Goal: Task Accomplishment & Management: Manage account settings

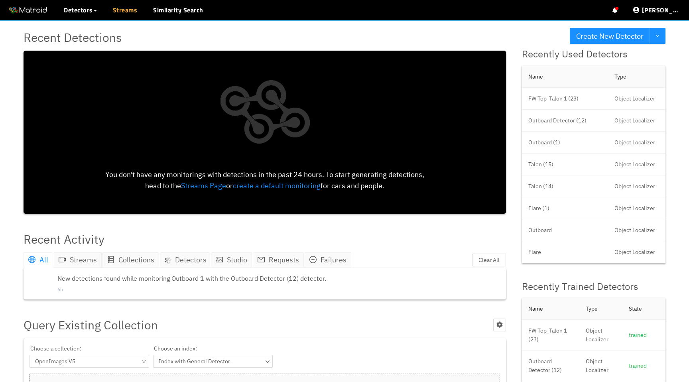
click at [123, 12] on link "Streams" at bounding box center [125, 10] width 25 height 10
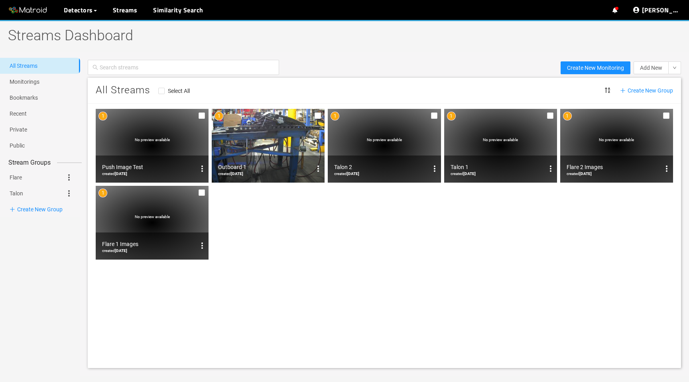
click at [146, 141] on span "No preview available" at bounding box center [152, 139] width 35 height 4
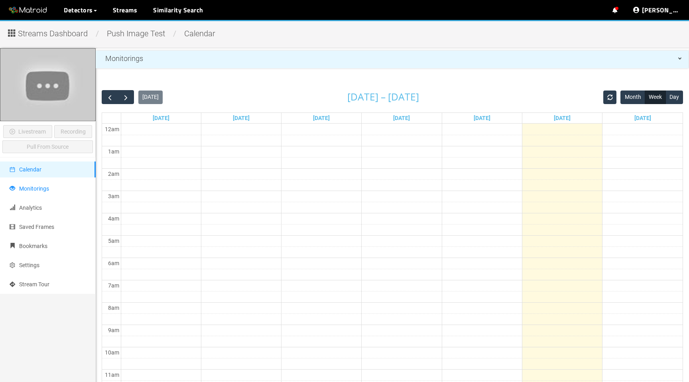
click at [55, 181] on li "Monitorings" at bounding box center [48, 189] width 96 height 16
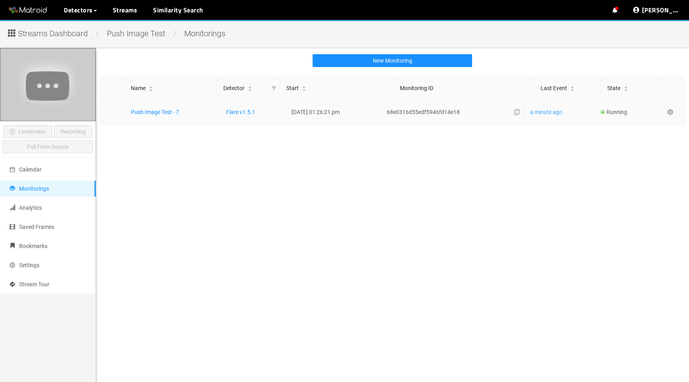
click at [548, 114] on link "a minute ago" at bounding box center [546, 112] width 32 height 6
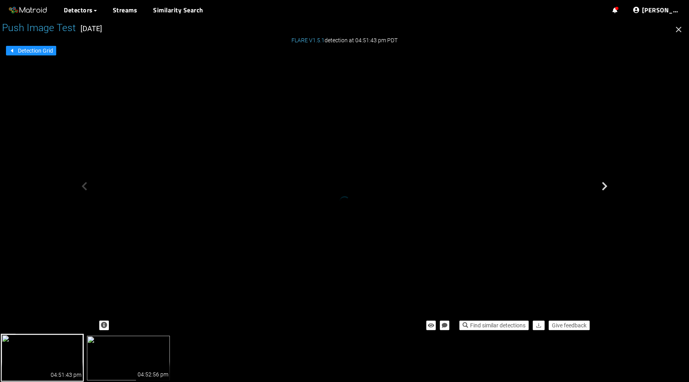
click at [121, 359] on img at bounding box center [128, 358] width 83 height 45
drag, startPoint x: 400, startPoint y: 206, endPoint x: 379, endPoint y: 173, distance: 39.1
click at [51, 364] on div "04:51:43 pm" at bounding box center [67, 370] width 34 height 19
click at [134, 359] on img at bounding box center [128, 358] width 83 height 45
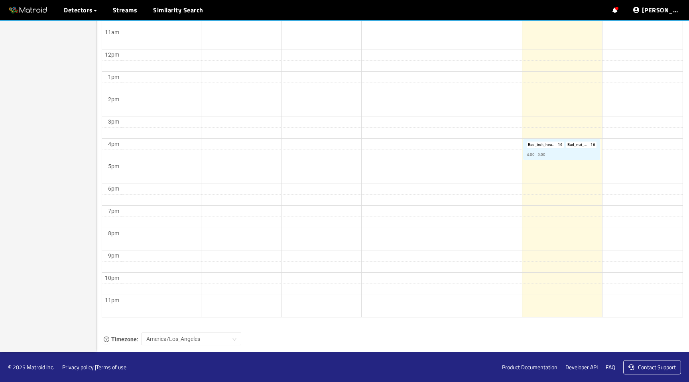
scroll to position [347, 0]
click at [579, 149] on link "Bad_bolt_head_without_washer : 16 Bad_nut_without_washer : 16 4:00 - 5:00" at bounding box center [561, 149] width 77 height 21
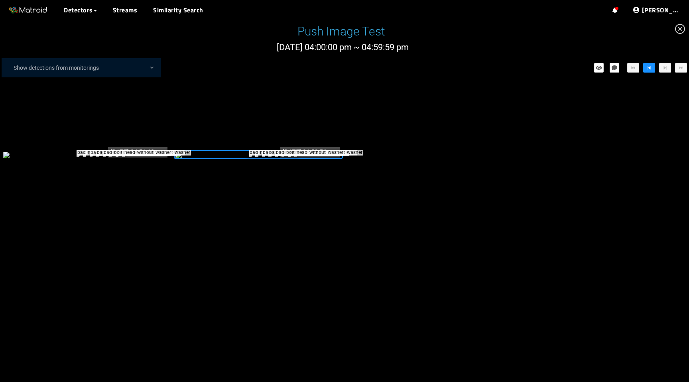
click at [425, 205] on div "bad_nut_without_washer bad_nut_without_washer bad_bolt_head_without_washer bad_…" at bounding box center [344, 155] width 689 height 126
click at [449, 156] on div "nut_with_washer" at bounding box center [448, 155] width 3 height 1
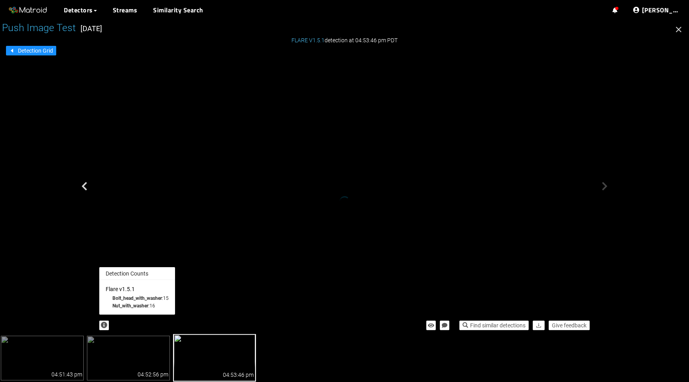
click at [102, 325] on icon "button" at bounding box center [104, 325] width 6 height 6
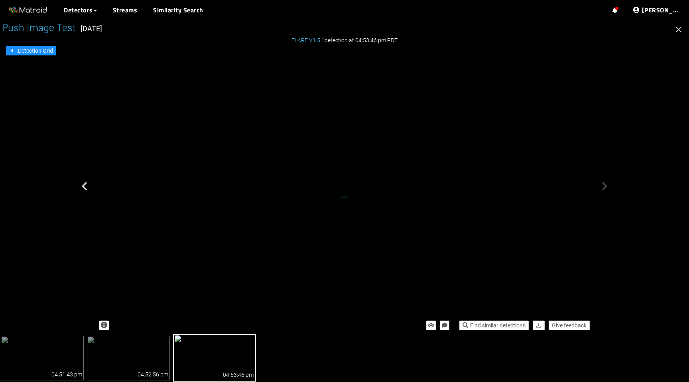
drag, startPoint x: 463, startPoint y: 259, endPoint x: 427, endPoint y: 253, distance: 36.4
click at [57, 43] on div "bolt_head_with_washer bolt_head_with_washer nut_with_washer bolt_head_with_wash…" at bounding box center [50, 33] width 15 height 19
click at [575, 327] on span "Give feedback" at bounding box center [569, 325] width 35 height 9
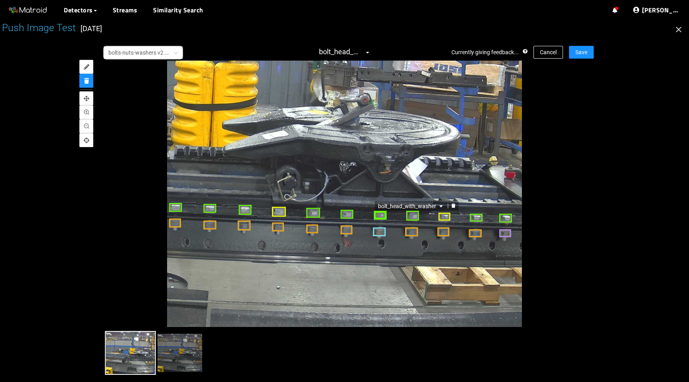
click at [379, 217] on div "bolt_head_with_washer" at bounding box center [379, 214] width 12 height 9
click at [380, 228] on div "nut_with_washer" at bounding box center [379, 231] width 12 height 9
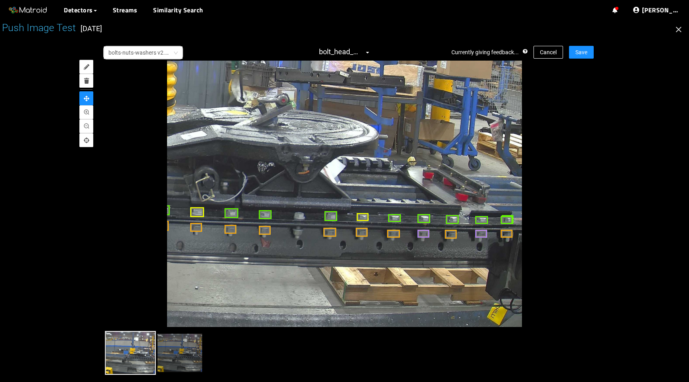
drag, startPoint x: 467, startPoint y: 263, endPoint x: 363, endPoint y: 266, distance: 104.9
click at [363, 266] on div at bounding box center [101, 134] width 872 height 654
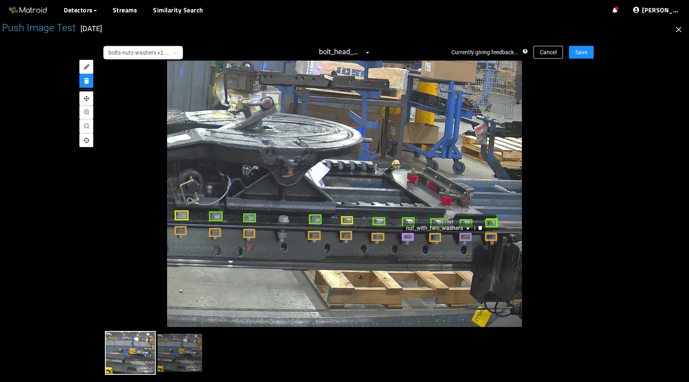
click at [407, 236] on div "nut_with_two_washers" at bounding box center [407, 236] width 12 height 8
click at [406, 235] on div "nut–without_washer" at bounding box center [407, 236] width 12 height 8
click at [545, 50] on span "Cancel" at bounding box center [548, 52] width 17 height 9
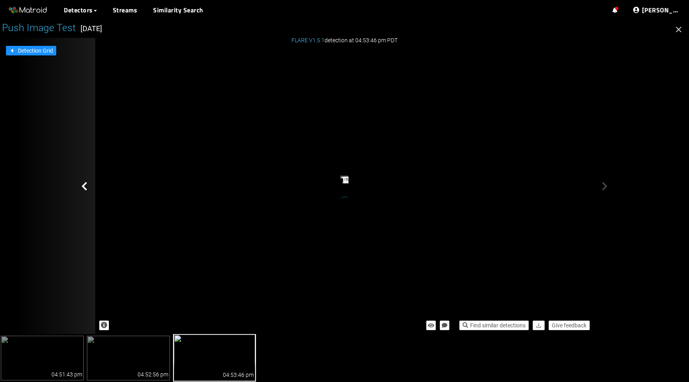
click at [306, 42] on span "FLARE V1.5.1" at bounding box center [307, 40] width 33 height 6
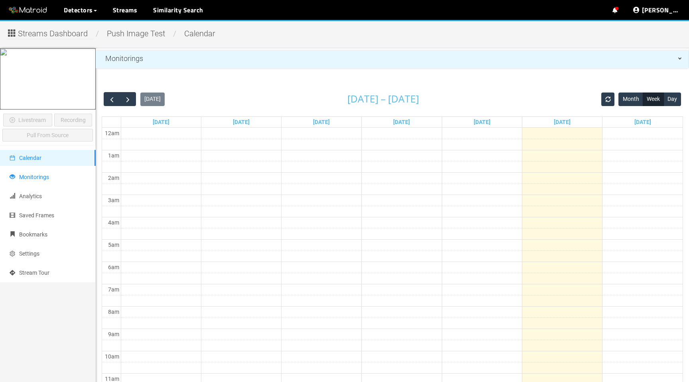
click at [40, 180] on span "Monitorings" at bounding box center [34, 177] width 30 height 6
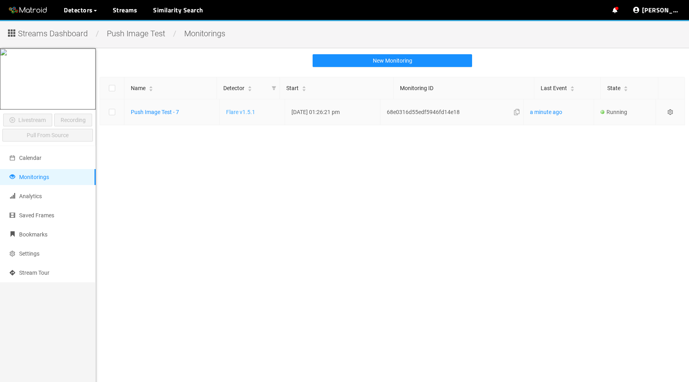
click at [237, 112] on link "Flare v1.5.1" at bounding box center [240, 112] width 29 height 6
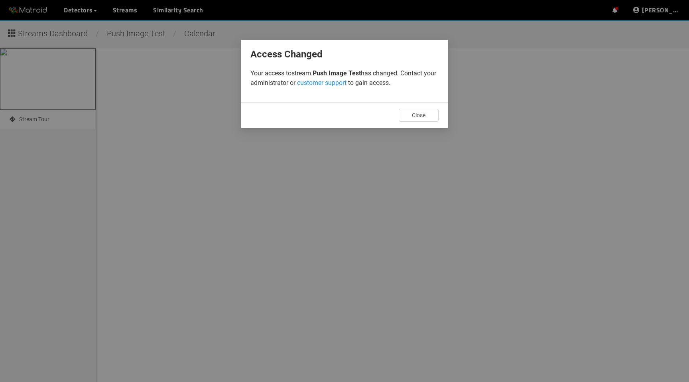
click at [423, 113] on span "Close" at bounding box center [419, 115] width 14 height 6
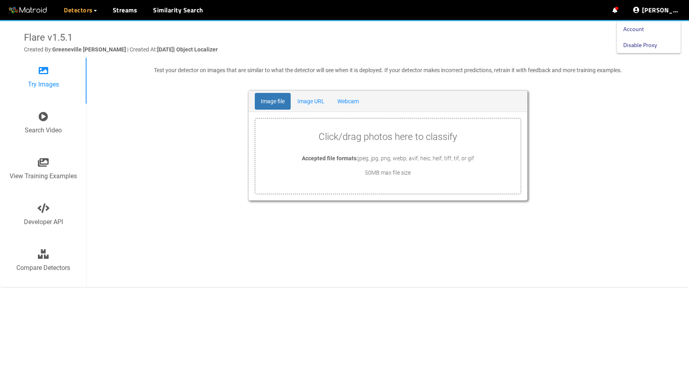
click at [644, 40] on link "Disable Proxy" at bounding box center [640, 45] width 34 height 16
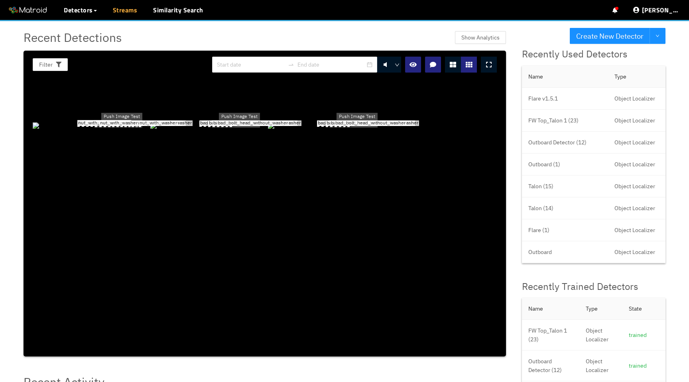
click at [116, 10] on link "Streams" at bounding box center [125, 10] width 25 height 10
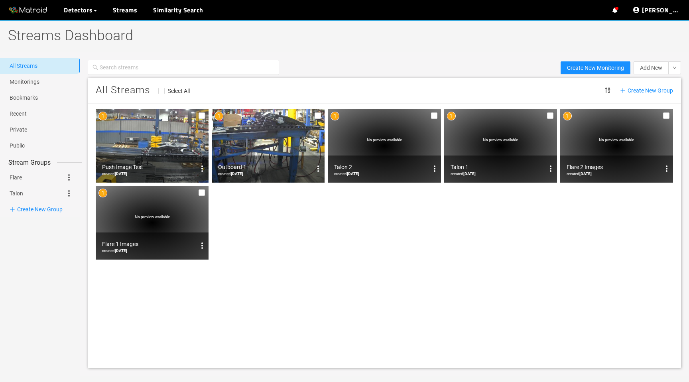
click at [133, 150] on img at bounding box center [152, 146] width 113 height 74
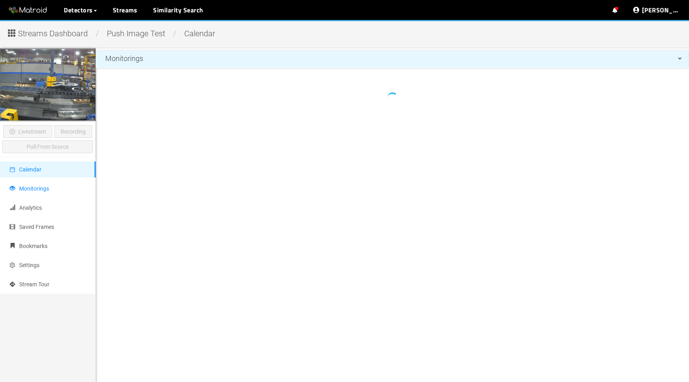
click at [39, 189] on span "Monitorings" at bounding box center [34, 188] width 30 height 6
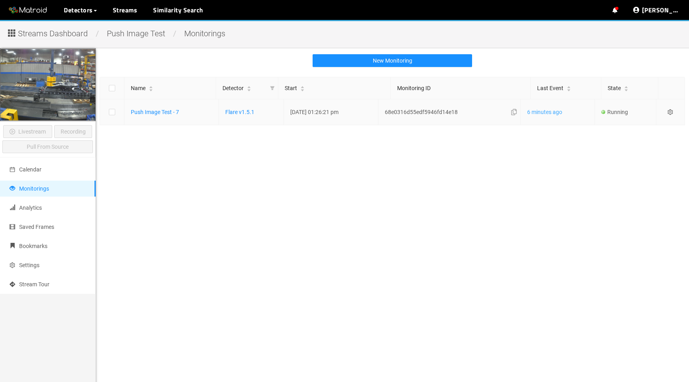
click at [557, 114] on link "6 minutes ago" at bounding box center [544, 112] width 35 height 6
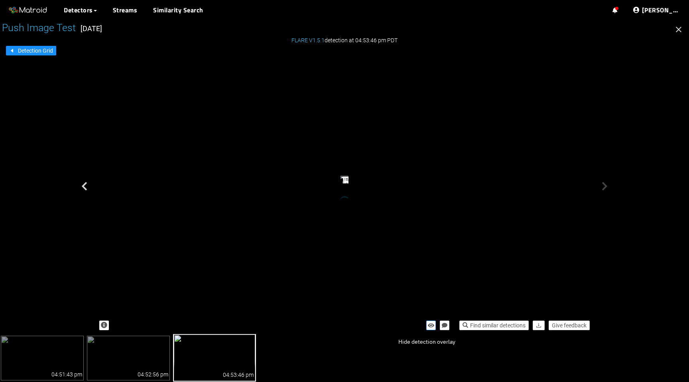
click at [428, 325] on icon "button" at bounding box center [431, 325] width 6 height 6
click at [427, 325] on icon "button" at bounding box center [430, 325] width 7 height 6
click at [568, 326] on span "Give feedback" at bounding box center [569, 325] width 35 height 9
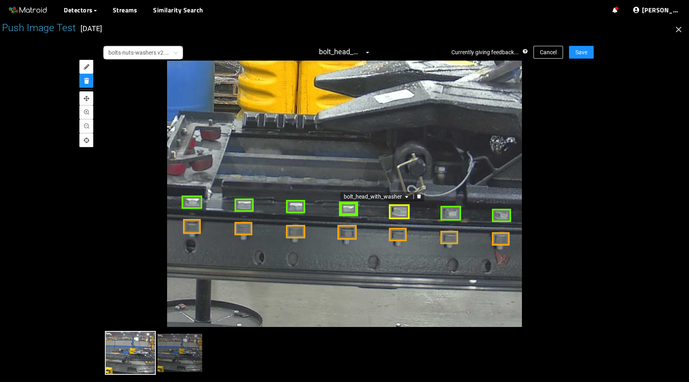
click at [346, 206] on div "bolt_head_with_washer" at bounding box center [348, 208] width 20 height 15
click at [395, 211] on div "bolt_head_without_washer" at bounding box center [399, 212] width 20 height 14
click at [400, 212] on div at bounding box center [399, 212] width 20 height 14
click at [392, 232] on div "nut–without_washer" at bounding box center [398, 234] width 18 height 12
click at [393, 232] on div at bounding box center [398, 234] width 18 height 12
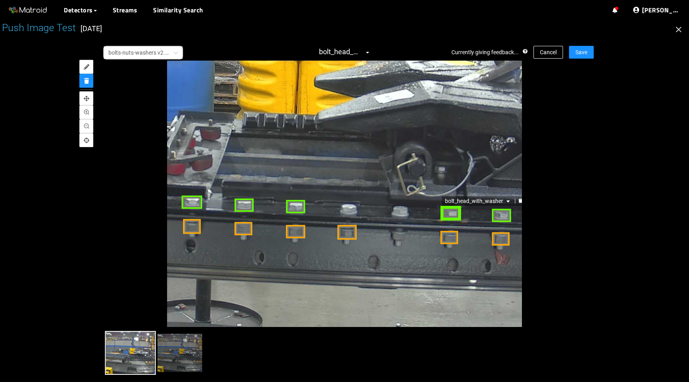
click at [450, 211] on div "bolt_head_with_washer" at bounding box center [450, 213] width 21 height 14
click at [450, 211] on div at bounding box center [256, 94] width 1310 height 982
click at [156, 55] on span "bolts-nuts-washers v2.6 RC" at bounding box center [142, 53] width 69 height 12
click at [543, 47] on button "Cancel" at bounding box center [547, 52] width 29 height 13
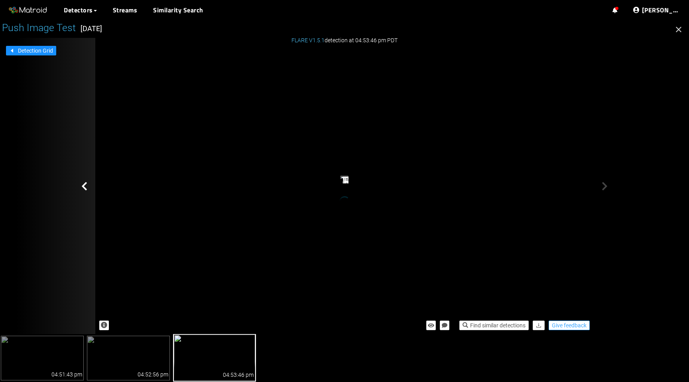
click at [576, 324] on span "Give feedback" at bounding box center [569, 325] width 35 height 9
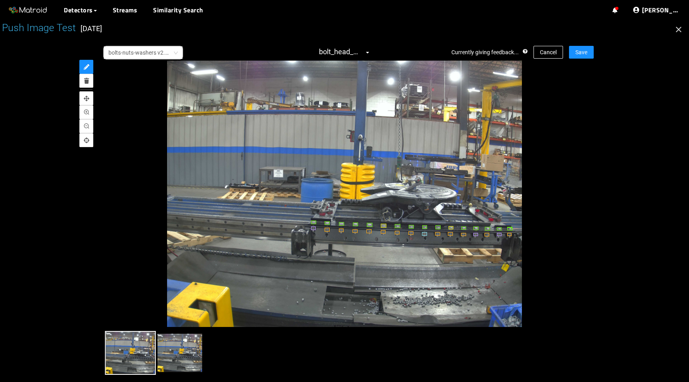
click at [180, 351] on img at bounding box center [180, 353] width 46 height 40
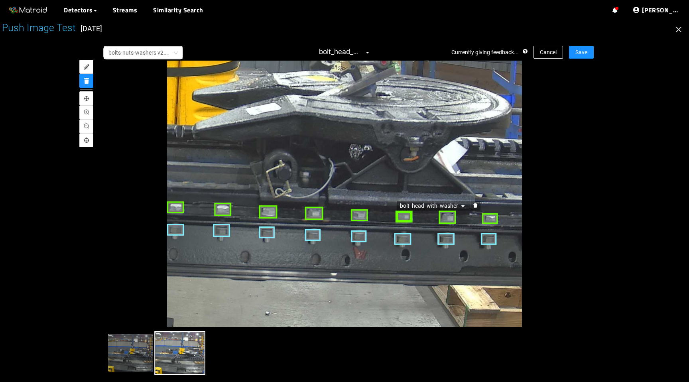
click at [401, 215] on div "bolt_head_with_washer" at bounding box center [403, 216] width 17 height 12
click at [404, 236] on div "nut_with_washer" at bounding box center [402, 238] width 17 height 12
click at [546, 57] on button "Cancel" at bounding box center [547, 52] width 29 height 13
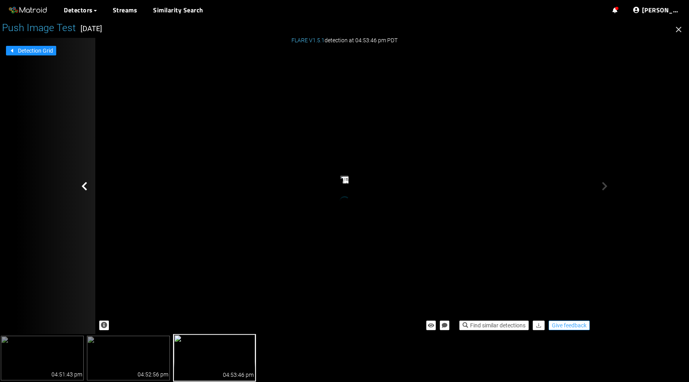
click at [560, 324] on span "Give feedback" at bounding box center [569, 325] width 35 height 9
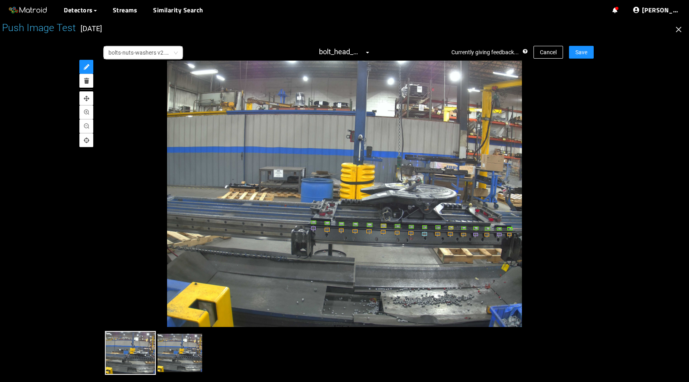
click at [187, 359] on img at bounding box center [180, 353] width 46 height 40
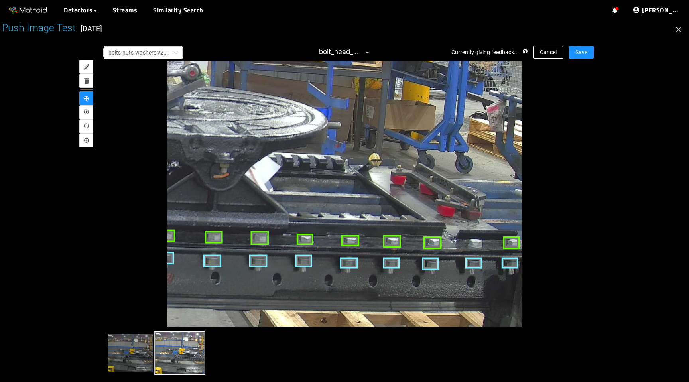
drag, startPoint x: 391, startPoint y: 245, endPoint x: 101, endPoint y: 229, distance: 291.0
click at [101, 229] on div at bounding box center [344, 194] width 498 height 266
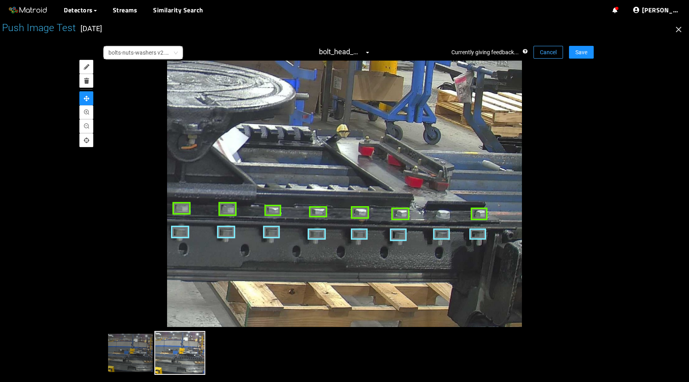
click at [545, 54] on span "Cancel" at bounding box center [548, 52] width 17 height 9
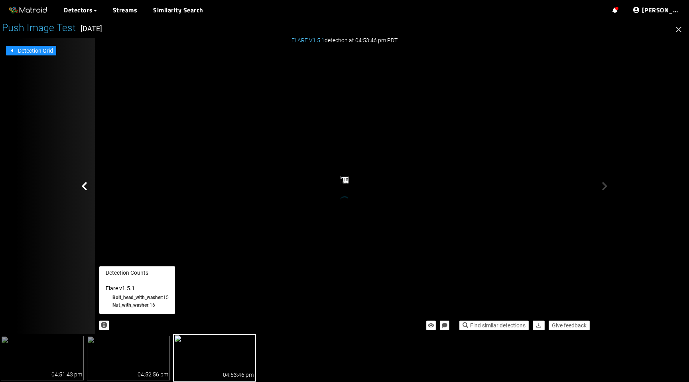
click at [102, 325] on icon "button" at bounding box center [104, 325] width 6 height 6
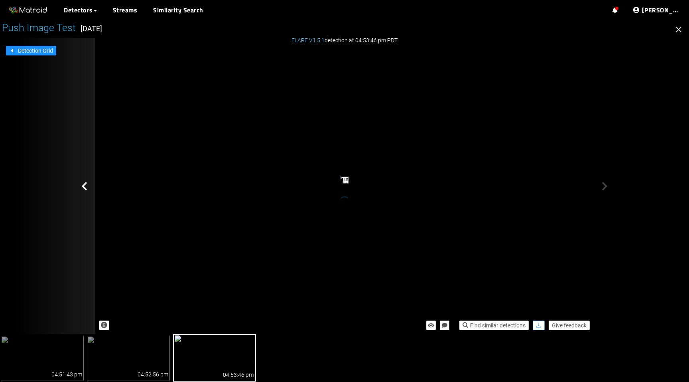
click at [539, 323] on button "button" at bounding box center [538, 325] width 12 height 10
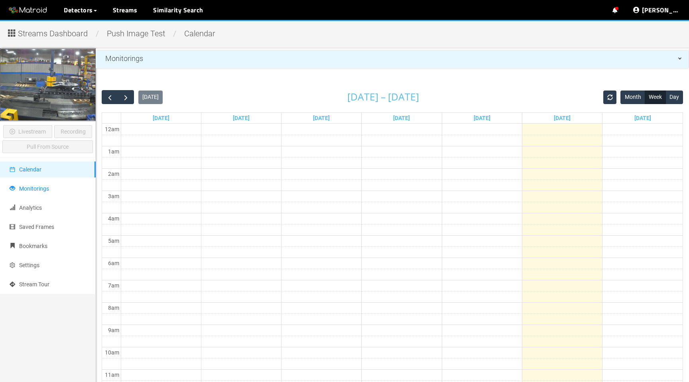
click at [54, 188] on li "Monitorings" at bounding box center [48, 189] width 96 height 16
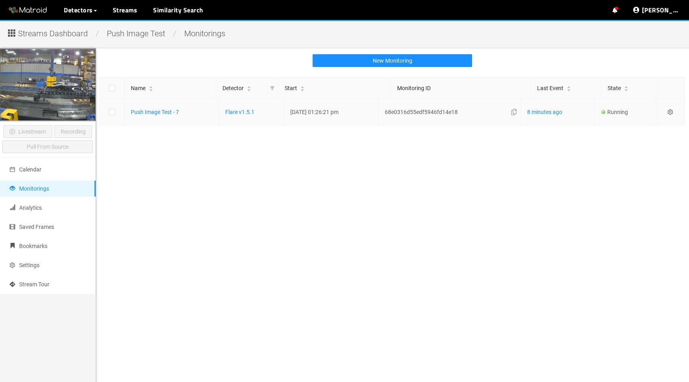
click at [672, 113] on icon "setting" at bounding box center [670, 112] width 6 height 6
click at [644, 125] on div "Settings" at bounding box center [634, 123] width 66 height 10
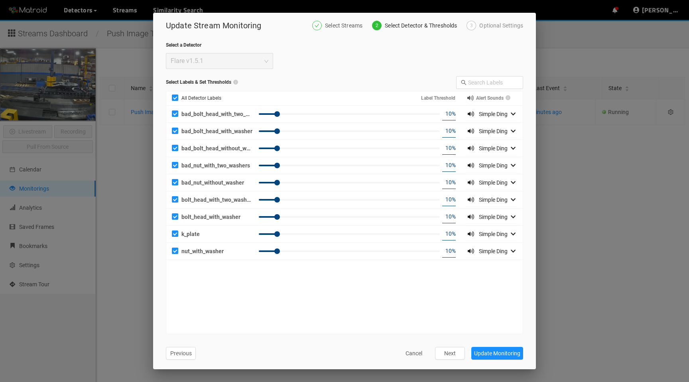
click at [474, 26] on div "3" at bounding box center [471, 26] width 10 height 10
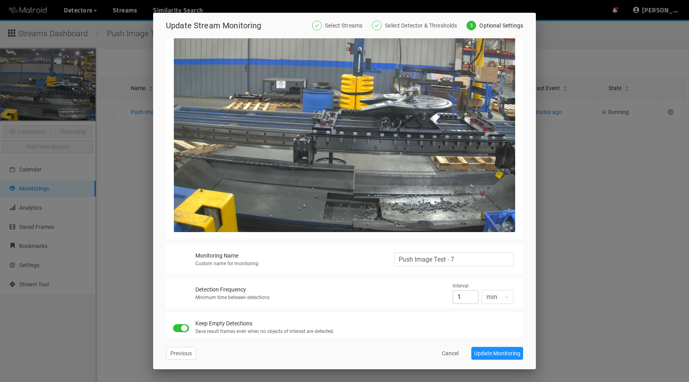
scroll to position [173, 0]
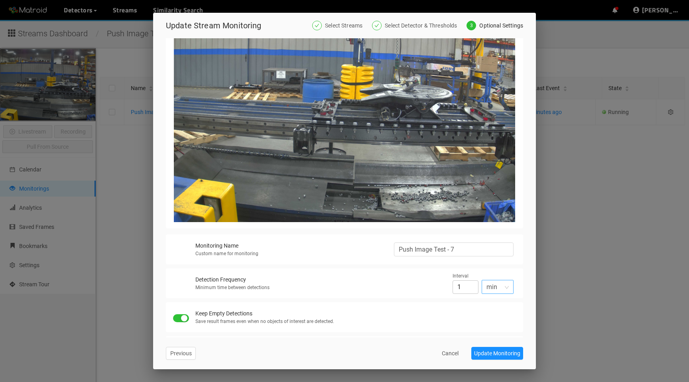
click at [494, 289] on span "min" at bounding box center [497, 286] width 22 height 13
click at [489, 304] on div "sec" at bounding box center [497, 303] width 22 height 9
click at [459, 288] on input "60" at bounding box center [465, 287] width 26 height 14
type input "00"
click at [436, 309] on div "Keep Empty Detections" at bounding box center [352, 313] width 314 height 9
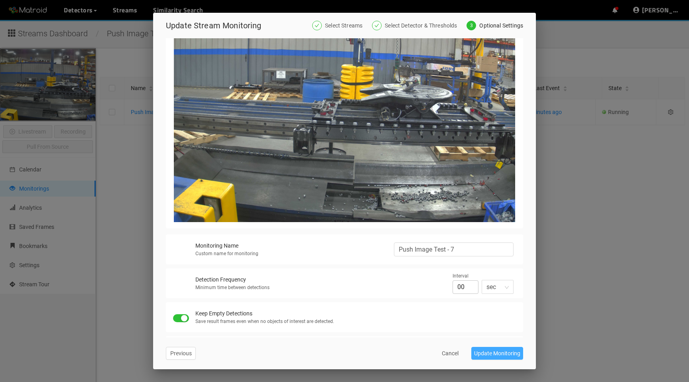
click at [494, 350] on span "Update Monitoring" at bounding box center [497, 353] width 46 height 9
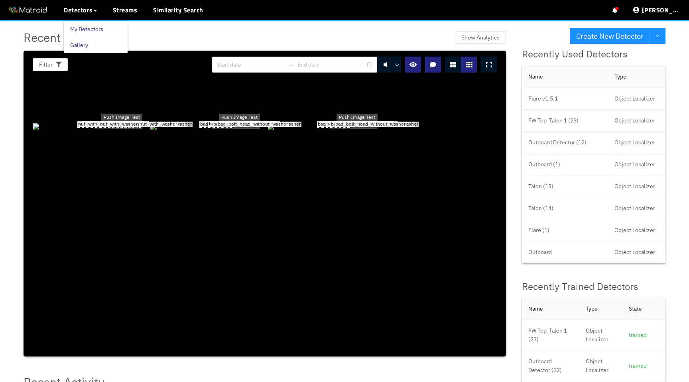
click at [90, 26] on link "My Detectors" at bounding box center [86, 29] width 33 height 16
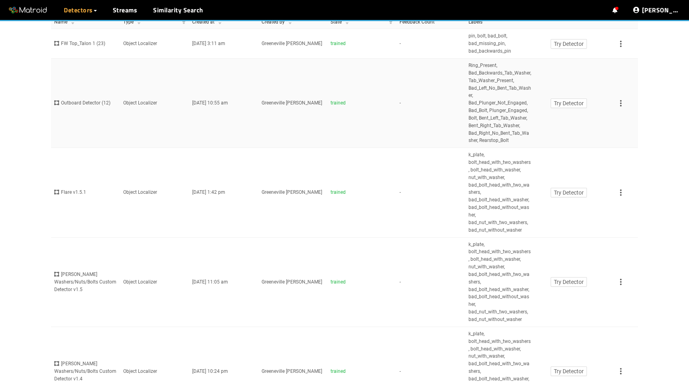
scroll to position [65, 0]
click at [90, 195] on div "Flare v1.5.1" at bounding box center [85, 192] width 63 height 8
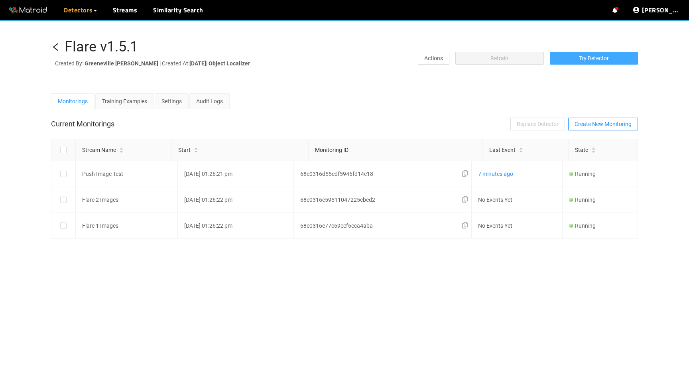
click at [605, 61] on span "Try Detector" at bounding box center [594, 58] width 30 height 9
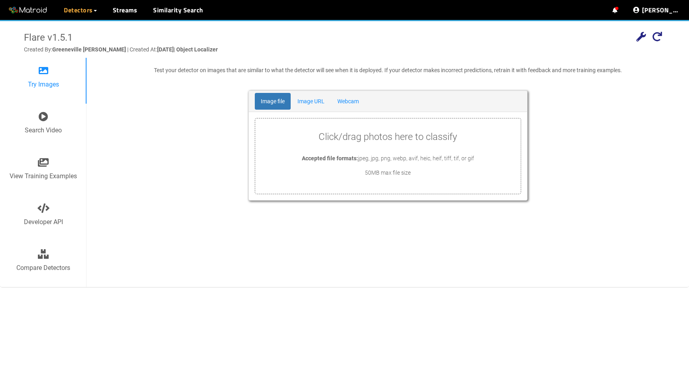
click at [315, 170] on p "50MB max file size" at bounding box center [387, 172] width 265 height 9
click at [340, 146] on div "Click/drag photos here to classify Accepted file formats: jpeg, jpg, png, webp,…" at bounding box center [387, 156] width 265 height 53
